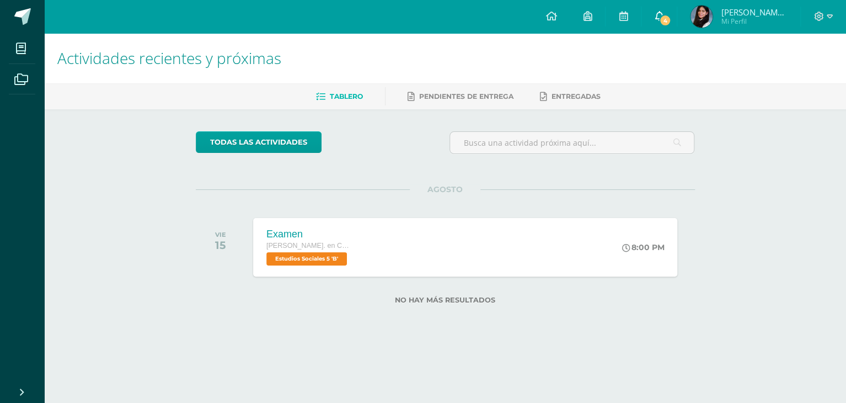
click at [654, 19] on link "4" at bounding box center [659, 16] width 35 height 33
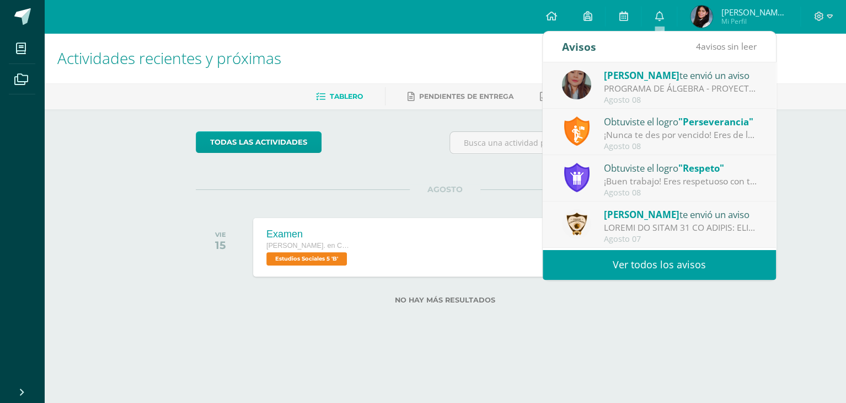
click at [691, 254] on link "Ver todos los avisos" at bounding box center [659, 264] width 233 height 30
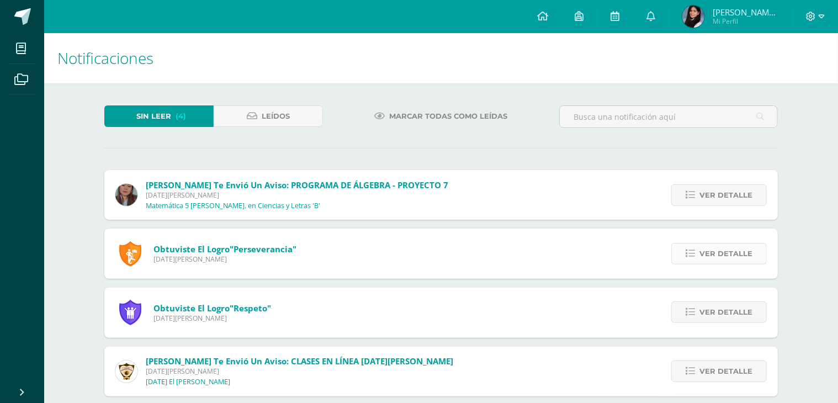
click at [733, 247] on span "Ver detalle" at bounding box center [725, 253] width 53 height 20
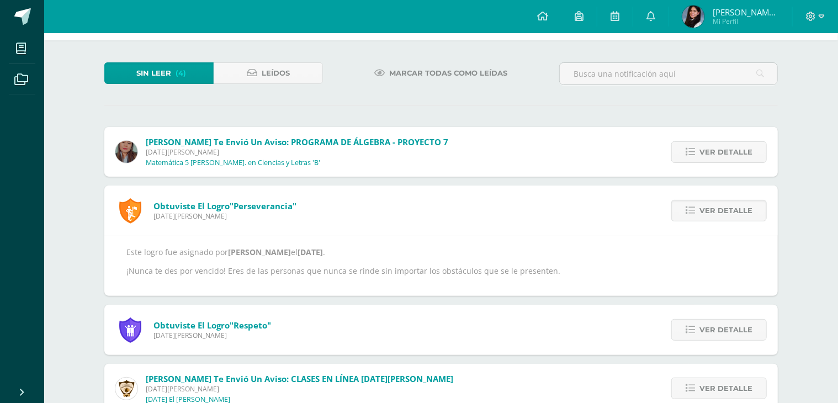
scroll to position [76, 0]
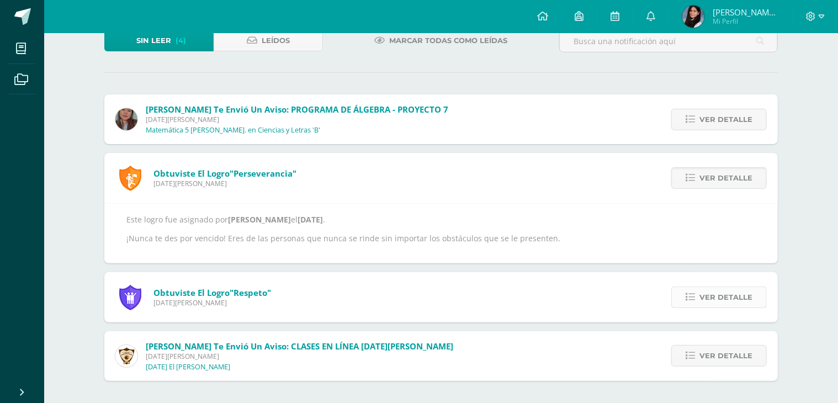
click at [720, 305] on span "Ver detalle" at bounding box center [725, 297] width 53 height 20
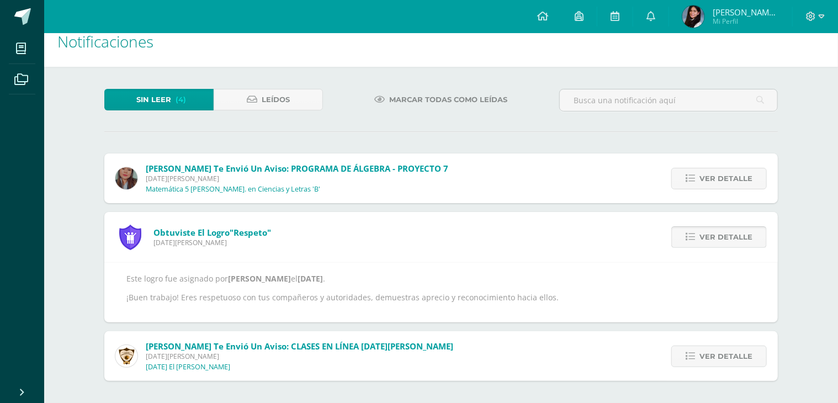
scroll to position [17, 0]
click at [695, 234] on icon at bounding box center [689, 236] width 9 height 9
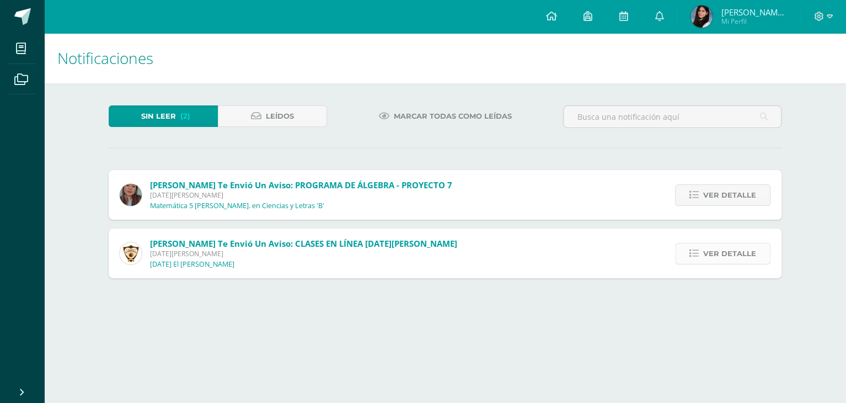
click at [723, 258] on span "Ver detalle" at bounding box center [730, 253] width 53 height 20
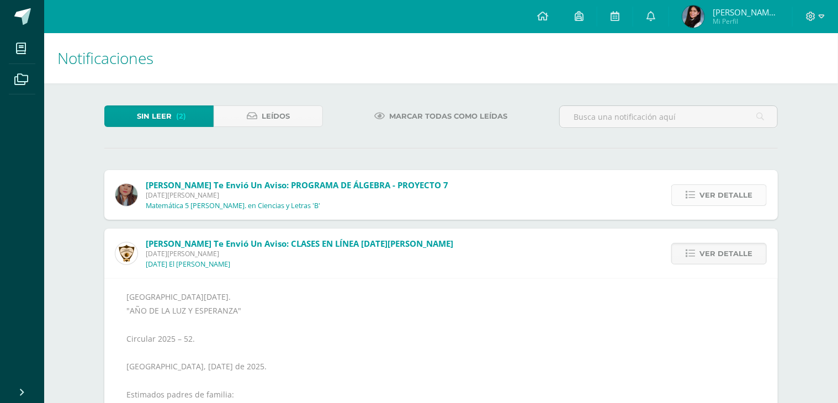
click at [747, 195] on span "Ver detalle" at bounding box center [725, 195] width 53 height 20
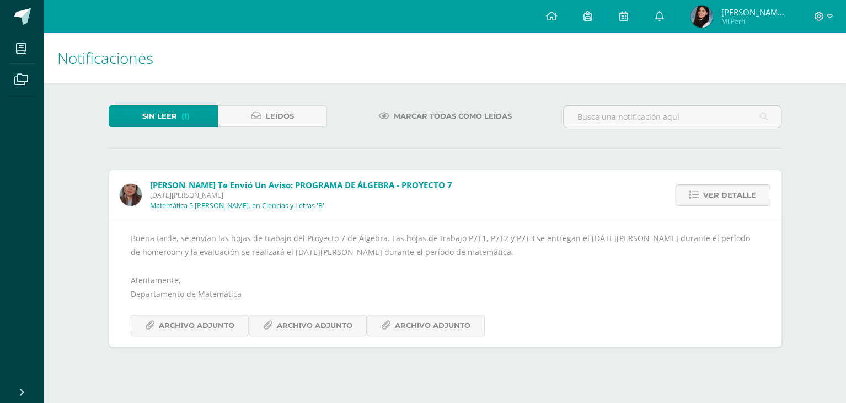
click at [742, 190] on span "Ver detalle" at bounding box center [730, 195] width 53 height 20
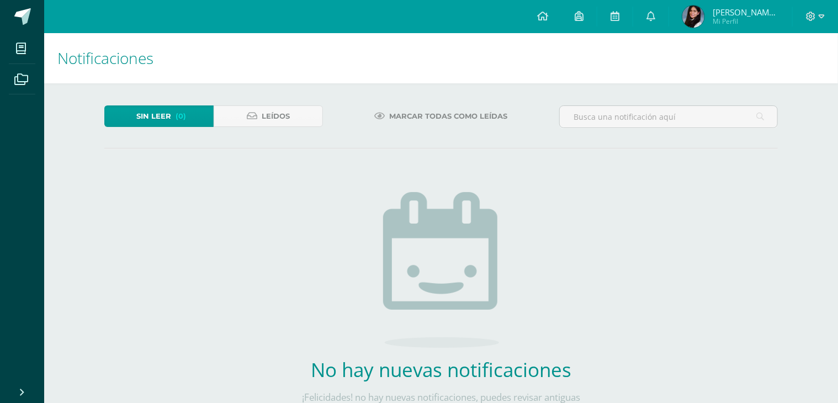
click at [724, 7] on span "[PERSON_NAME] de los Angeles" at bounding box center [745, 12] width 66 height 11
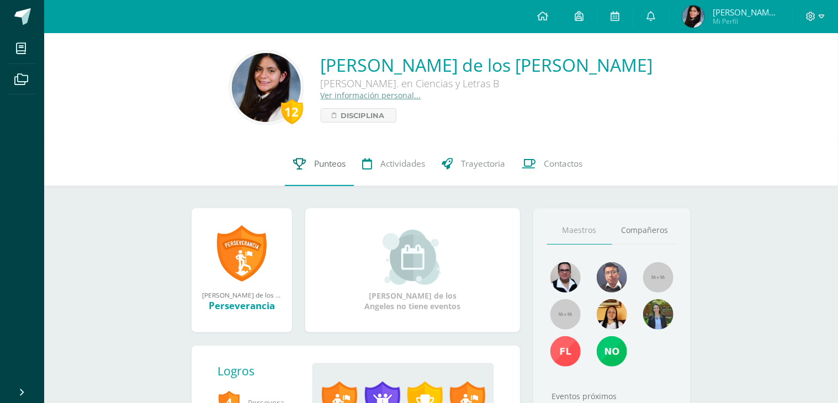
click at [299, 174] on link "Punteos" at bounding box center [319, 164] width 69 height 44
click at [303, 169] on link "Punteos" at bounding box center [319, 164] width 69 height 44
